Goal: Task Accomplishment & Management: Use online tool/utility

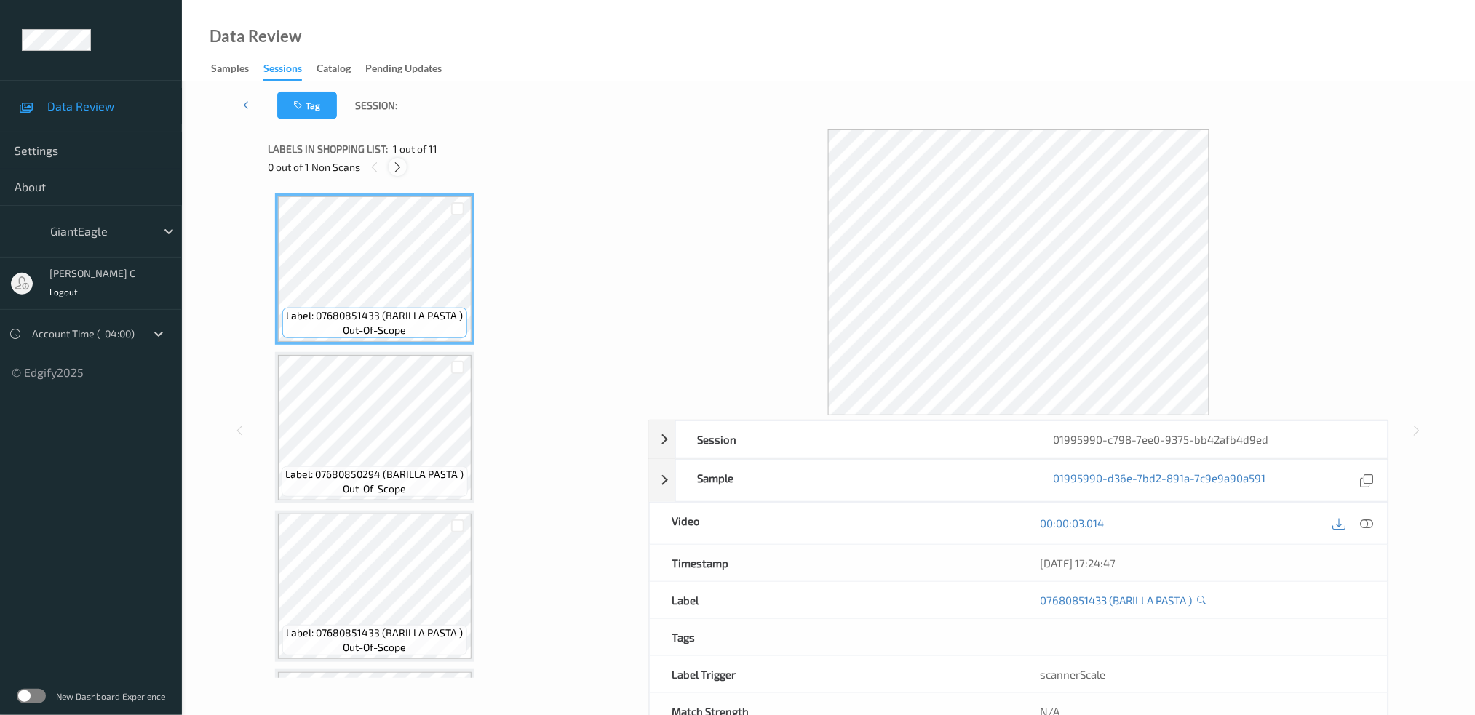
click at [406, 168] on div at bounding box center [397, 167] width 18 height 18
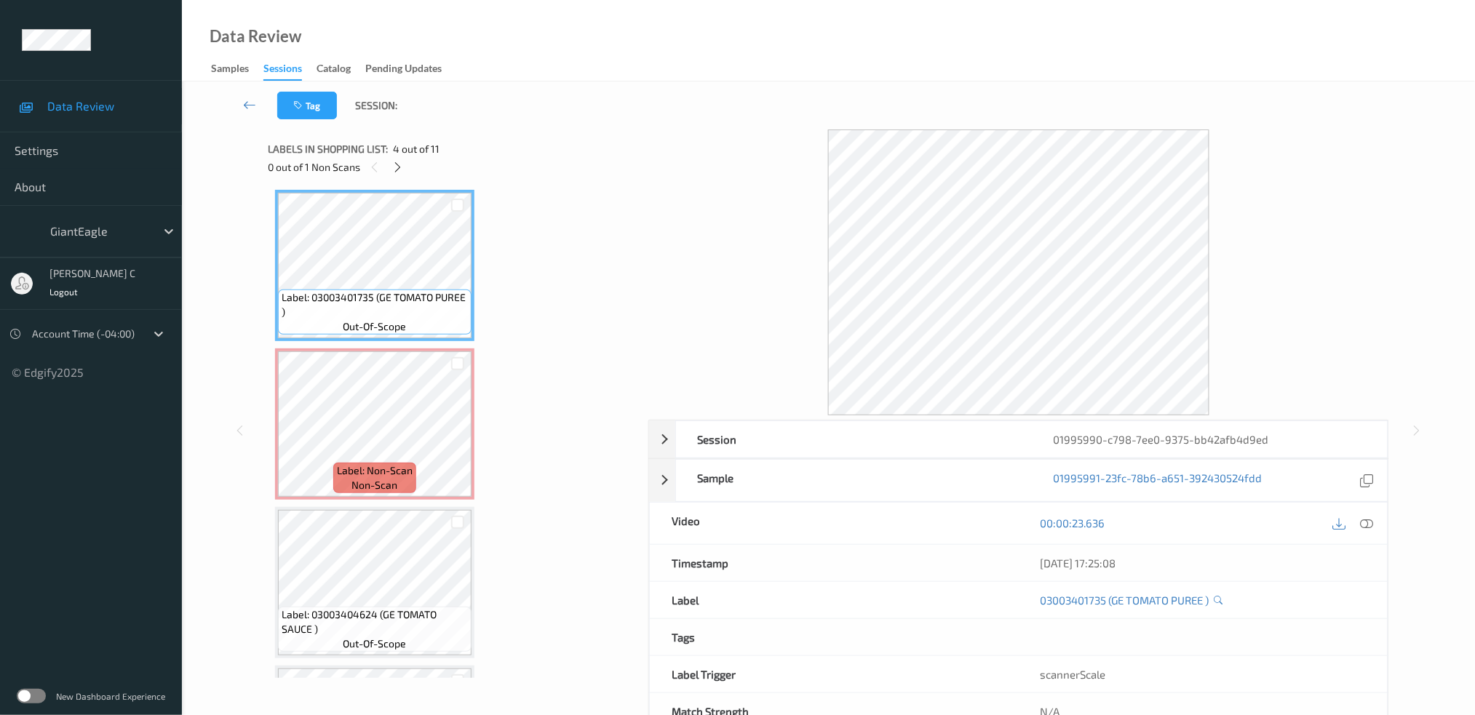
scroll to position [382, 0]
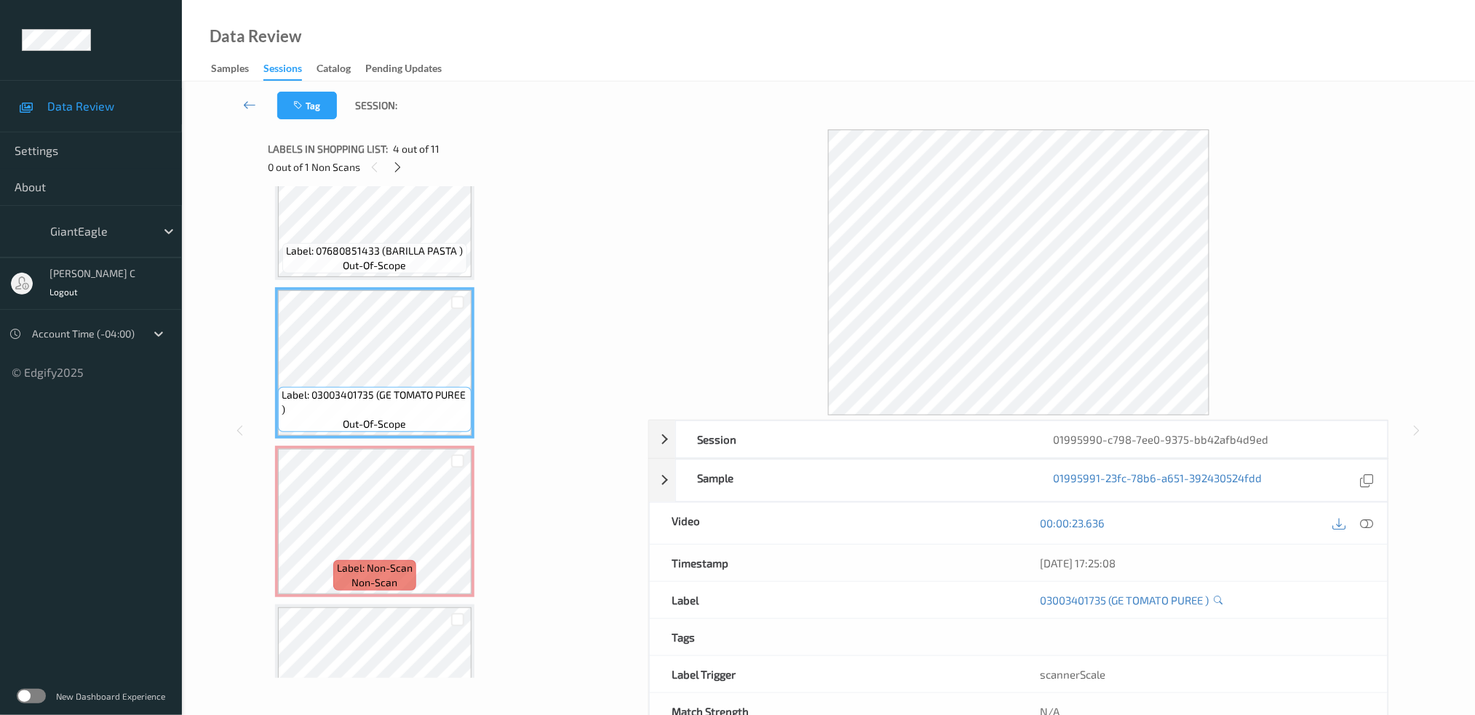
click at [391, 267] on span "out-of-scope" at bounding box center [374, 265] width 63 height 15
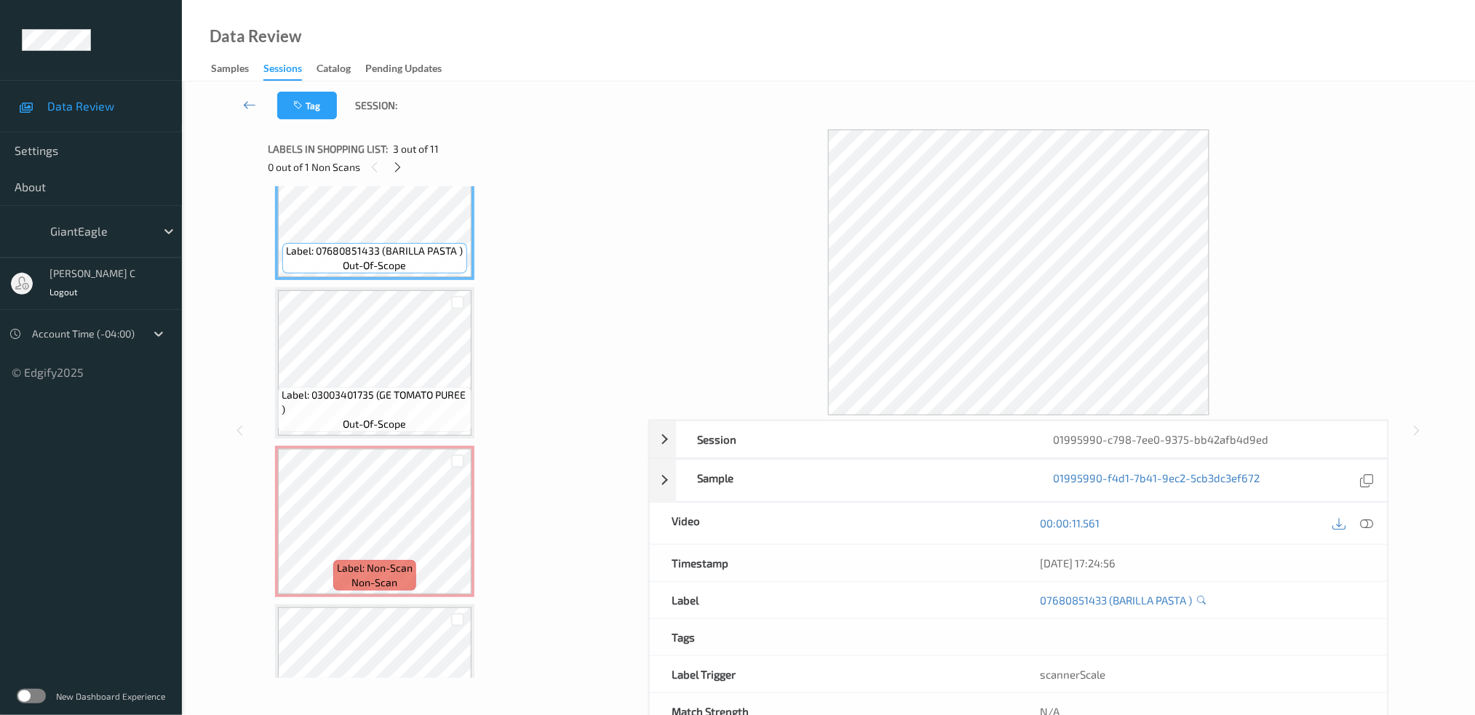
click at [1368, 534] on div "00:00:11.561" at bounding box center [1203, 523] width 369 height 41
click at [1368, 523] on icon at bounding box center [1366, 523] width 13 height 13
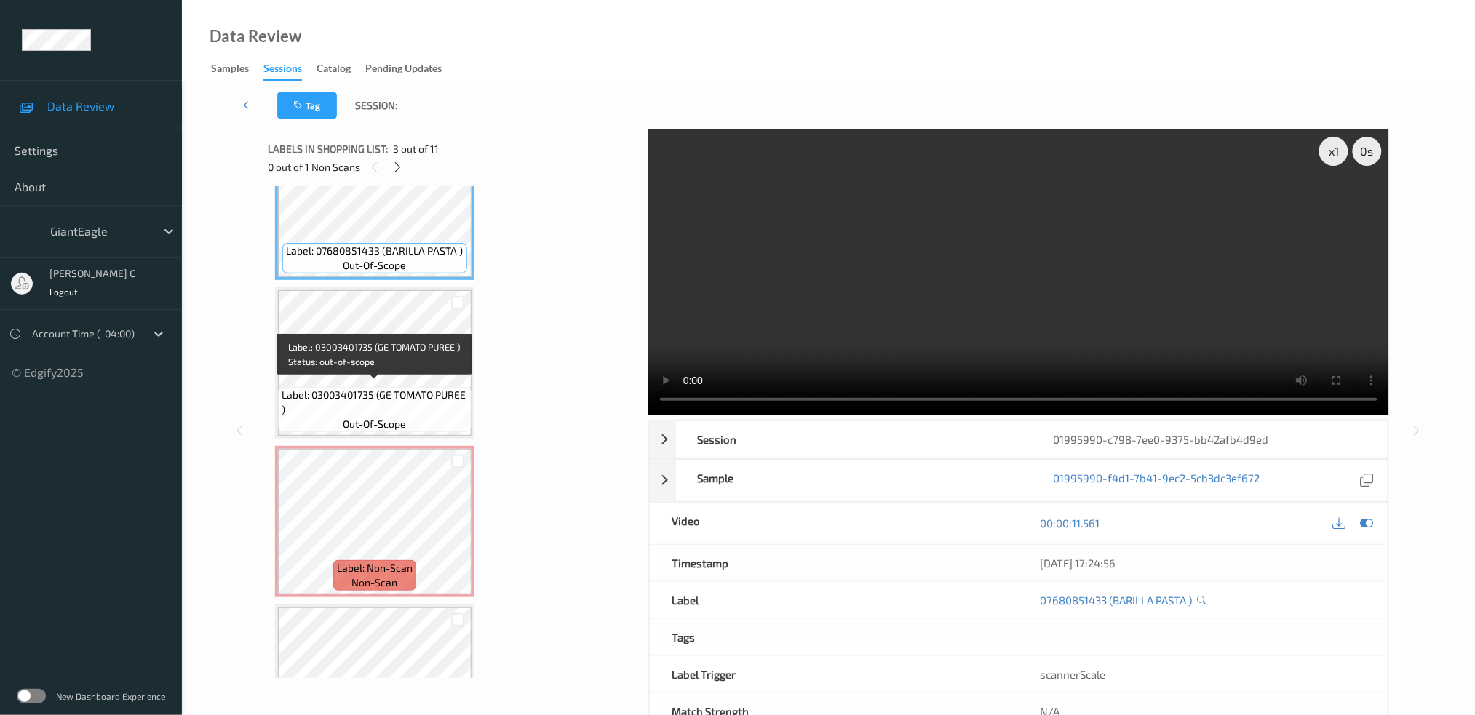
click at [415, 393] on span "Label: 03003401735 (GE TOMATO PUREE )" at bounding box center [375, 402] width 186 height 29
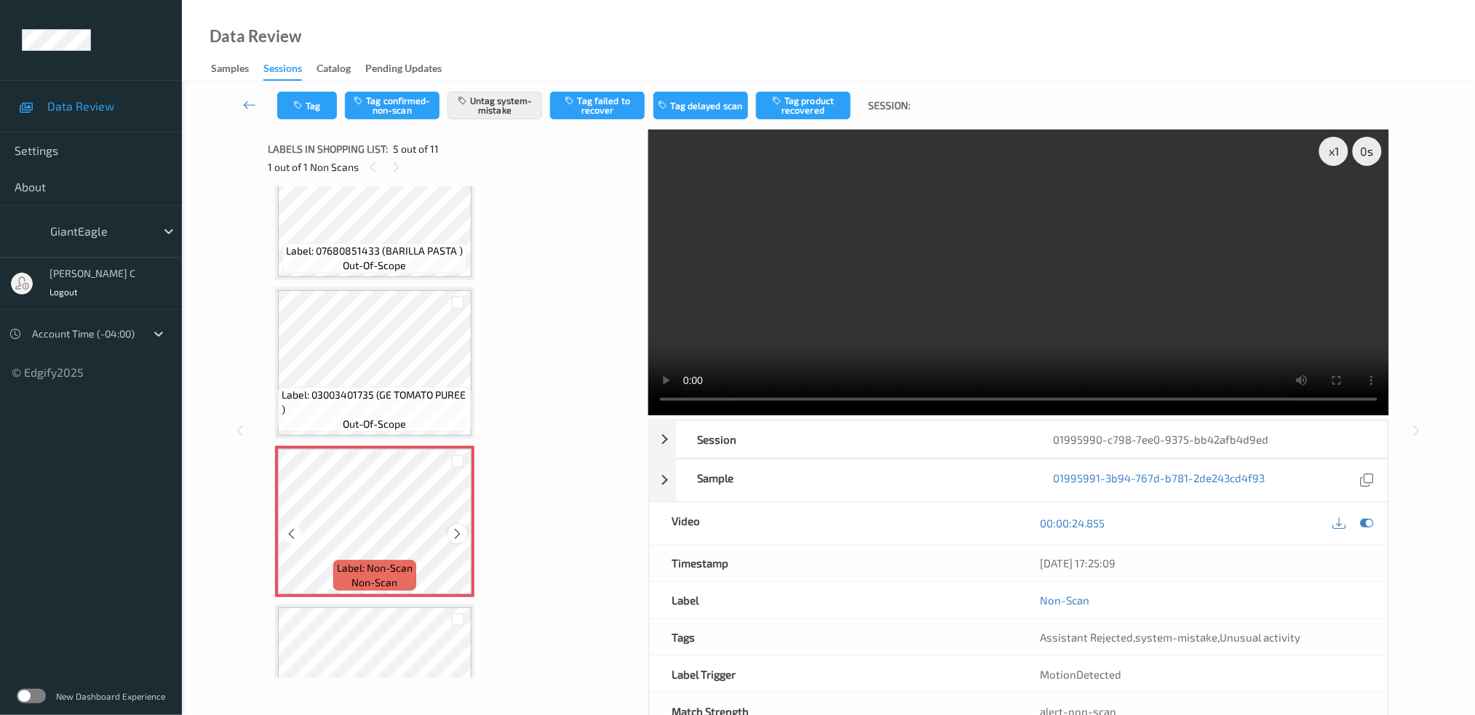
click at [459, 527] on icon at bounding box center [458, 533] width 12 height 13
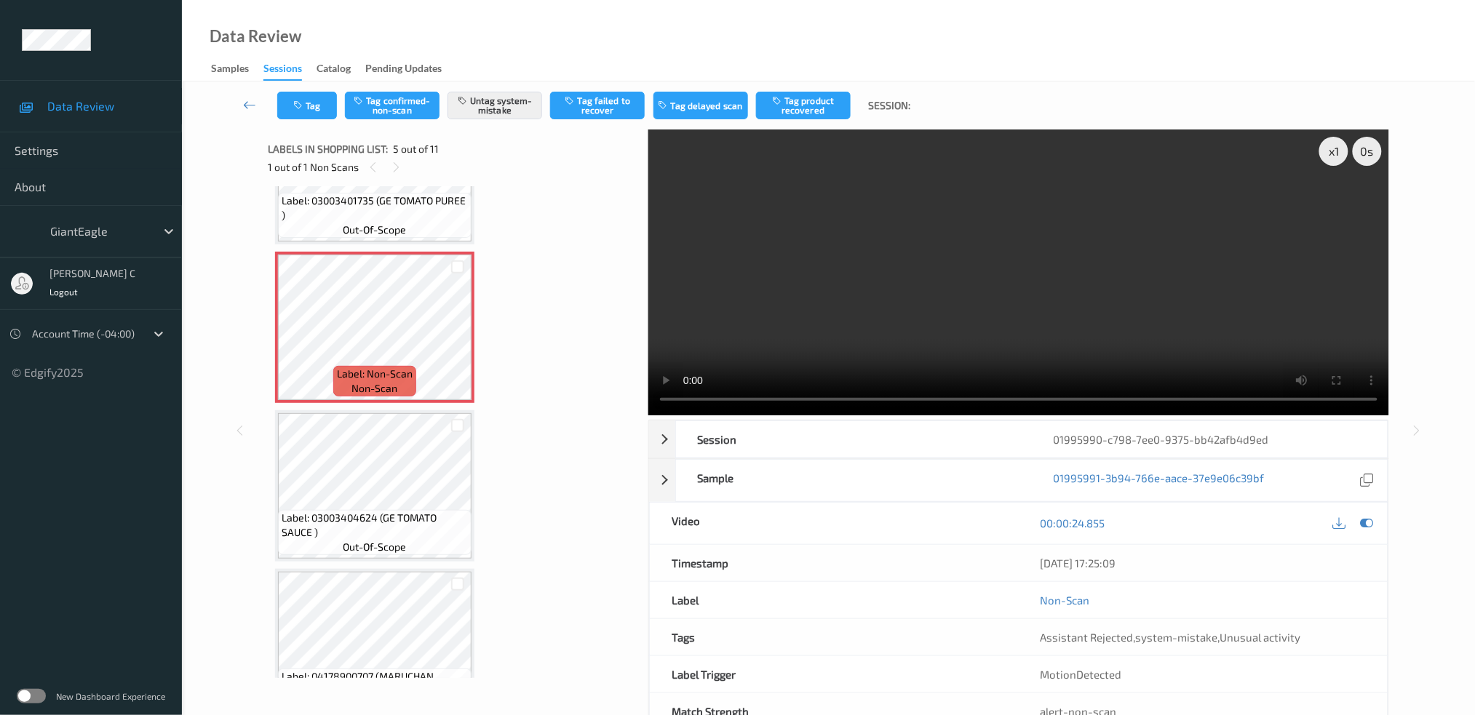
click at [381, 523] on span "Label: 03003404624 (GE TOMATO SAUCE )" at bounding box center [375, 525] width 186 height 29
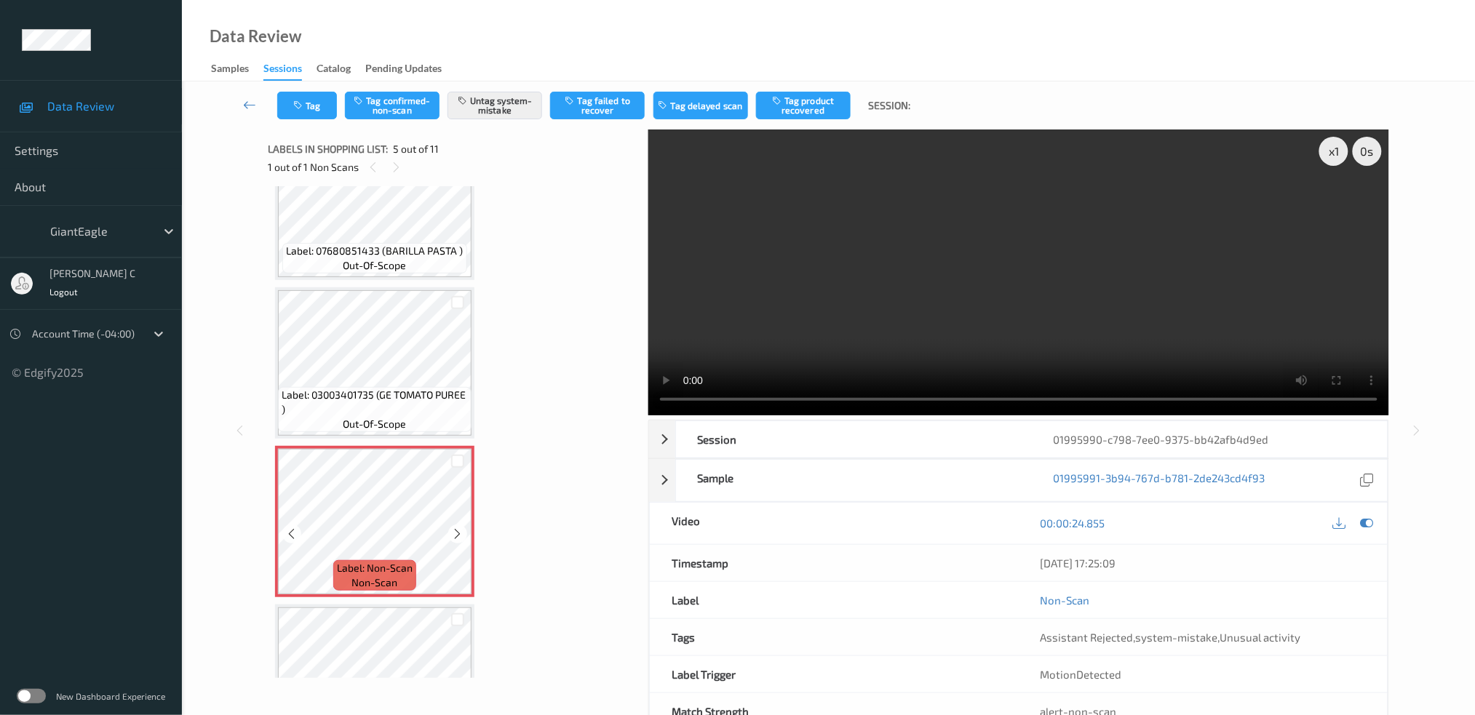
scroll to position [479, 0]
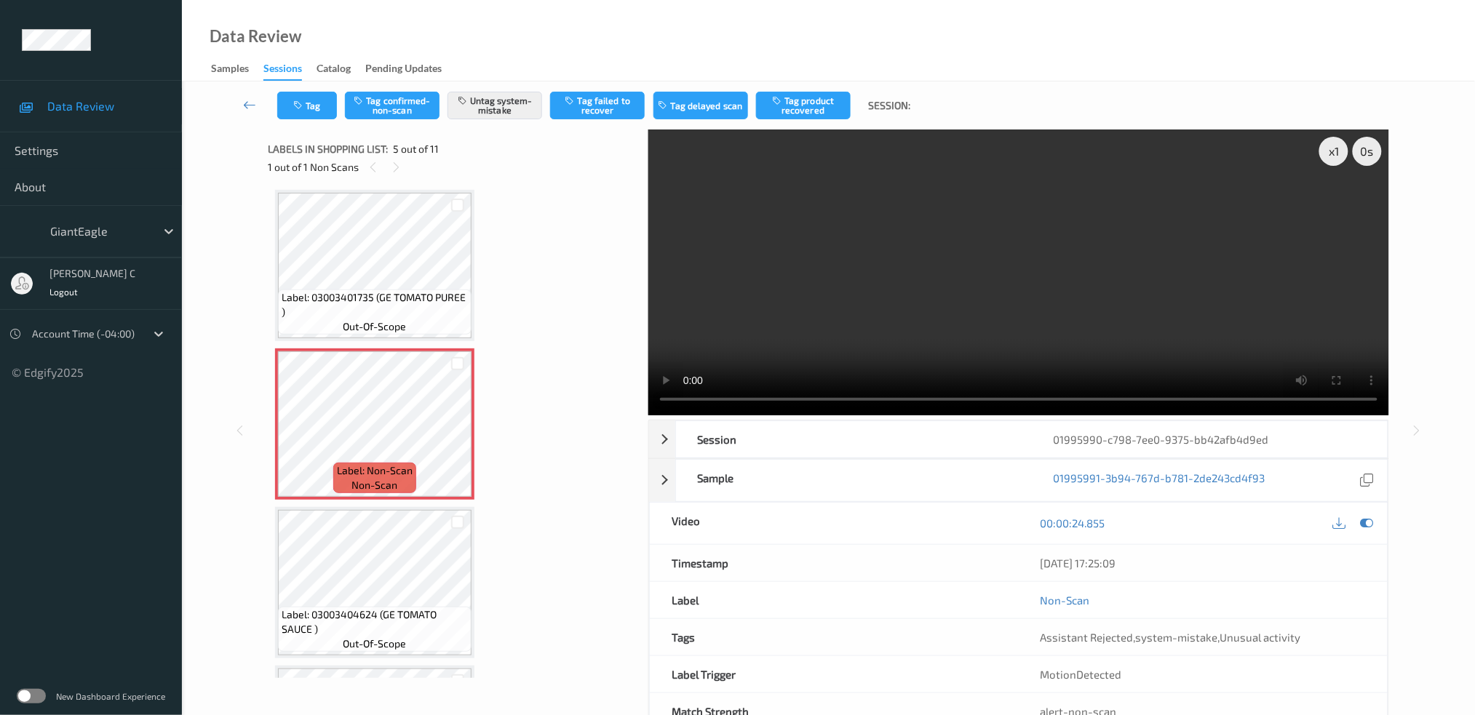
click at [388, 615] on span "Label: 03003404624 (GE TOMATO SAUCE )" at bounding box center [375, 621] width 186 height 29
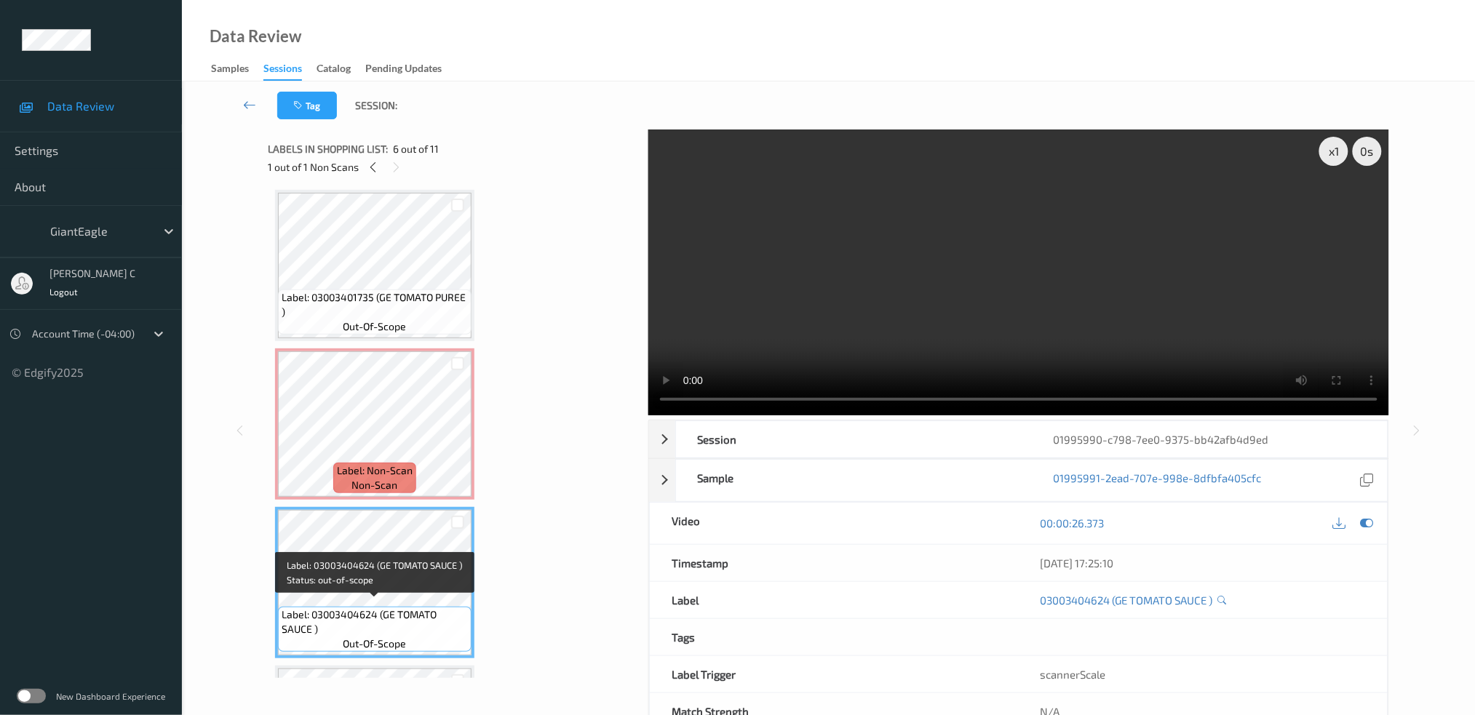
click at [388, 468] on span "Label: Non-Scan" at bounding box center [375, 470] width 76 height 15
